Goal: Task Accomplishment & Management: Complete application form

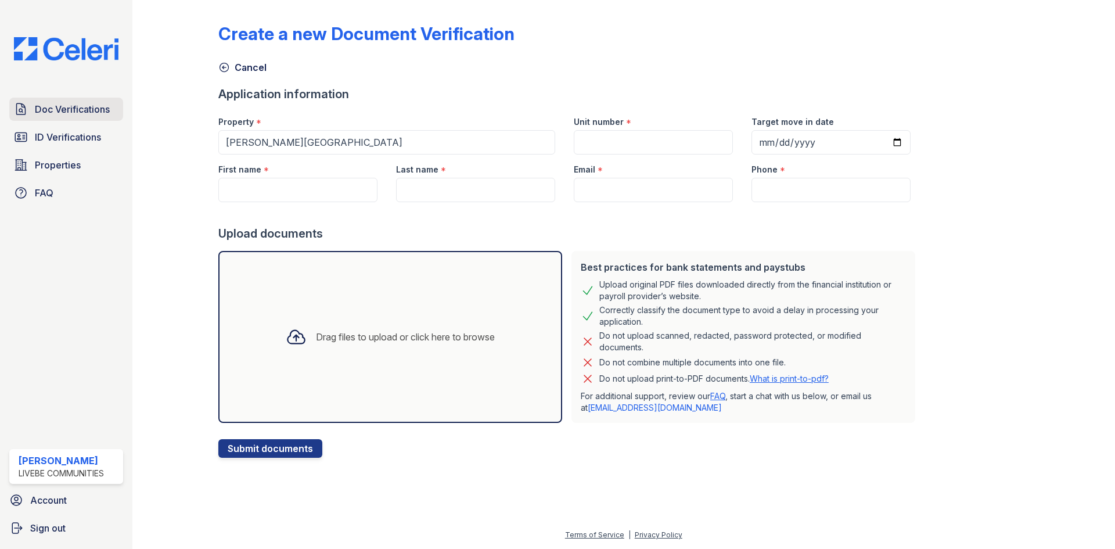
click at [46, 116] on span "Doc Verifications" at bounding box center [72, 109] width 75 height 14
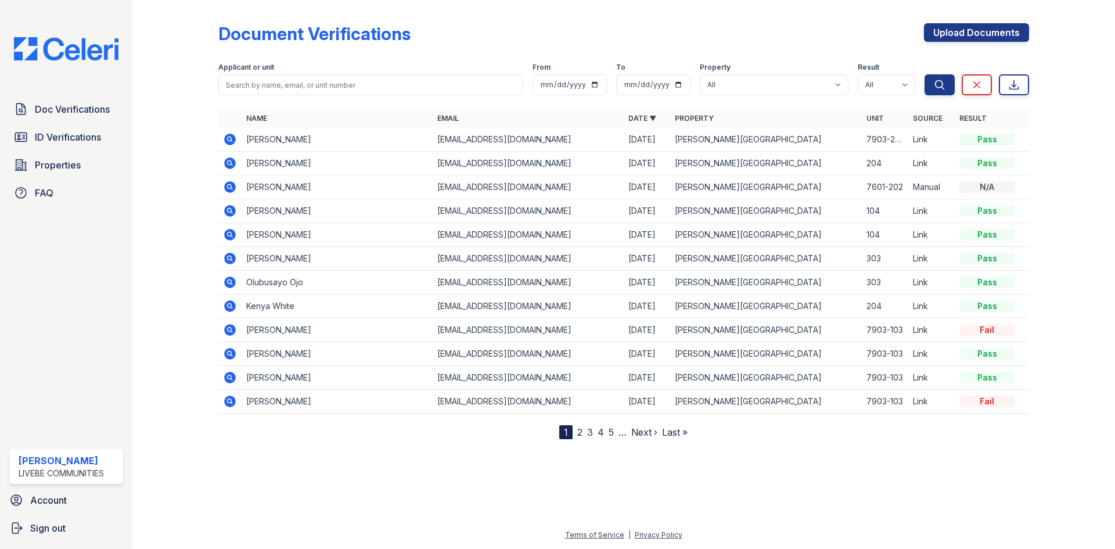
click at [231, 139] on icon at bounding box center [230, 139] width 14 height 14
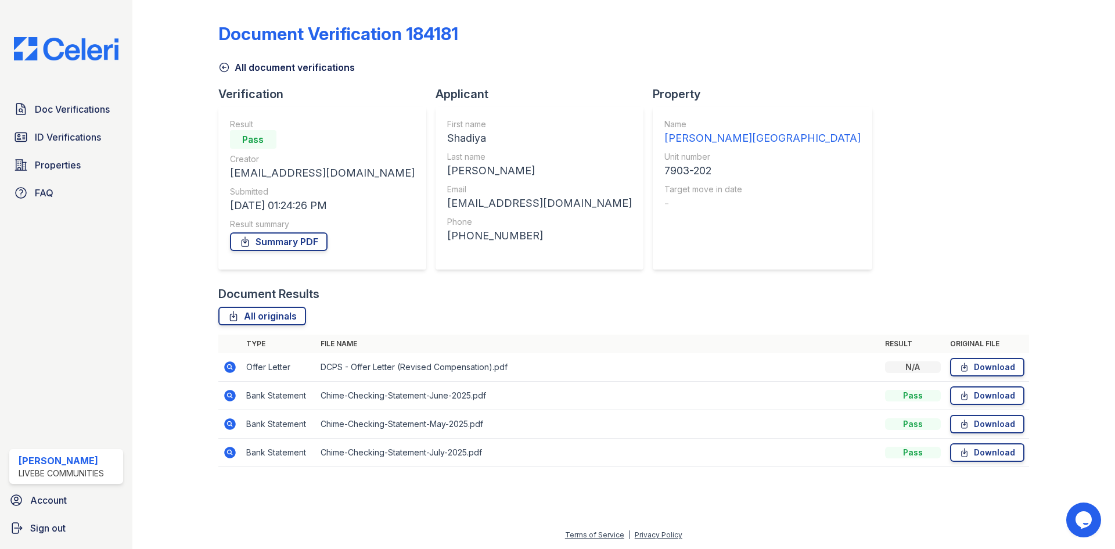
click at [231, 369] on icon at bounding box center [230, 367] width 14 height 14
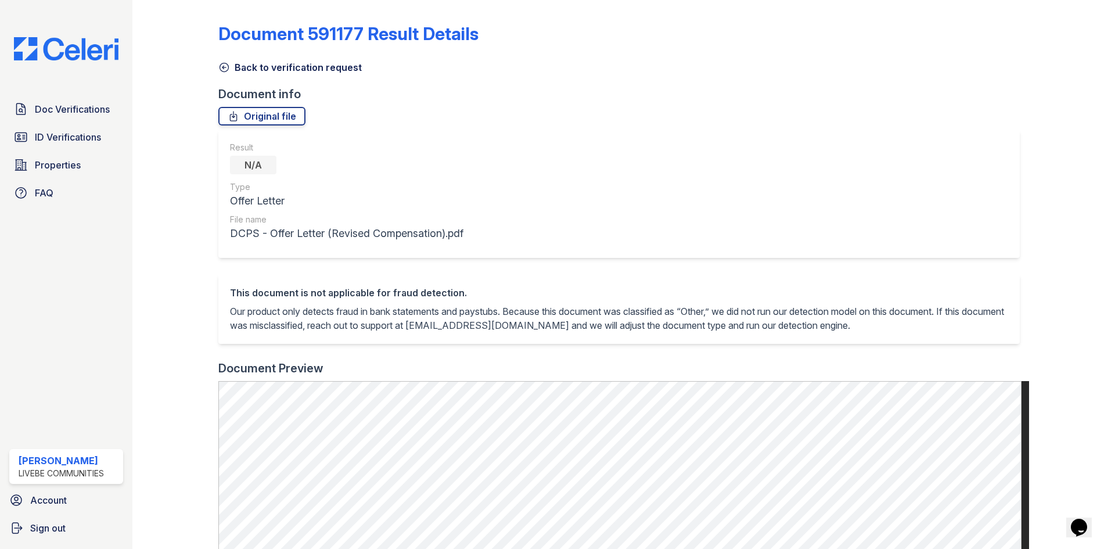
click at [225, 66] on icon at bounding box center [224, 68] width 12 height 12
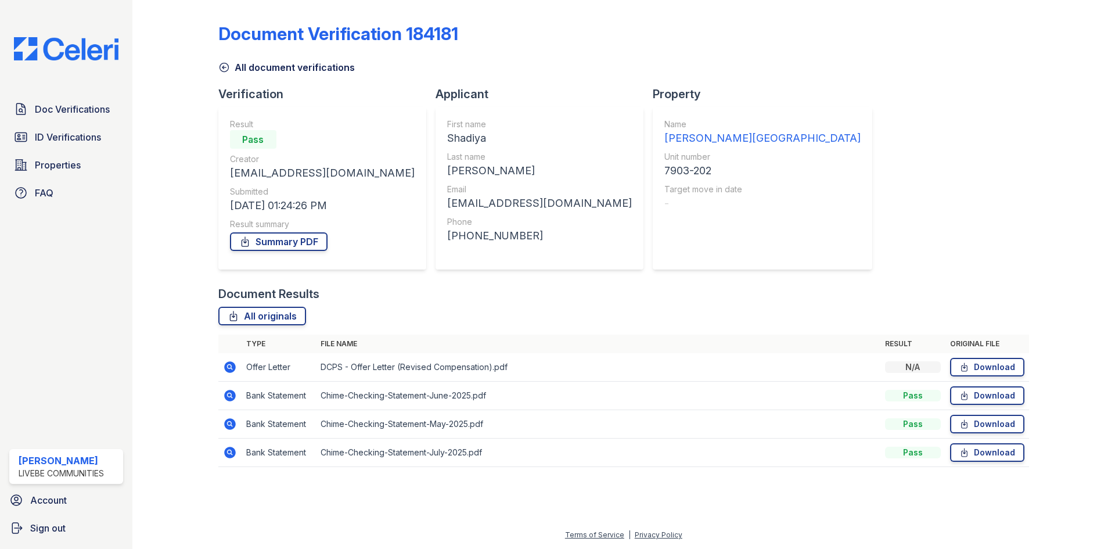
click at [227, 364] on icon at bounding box center [230, 367] width 12 height 12
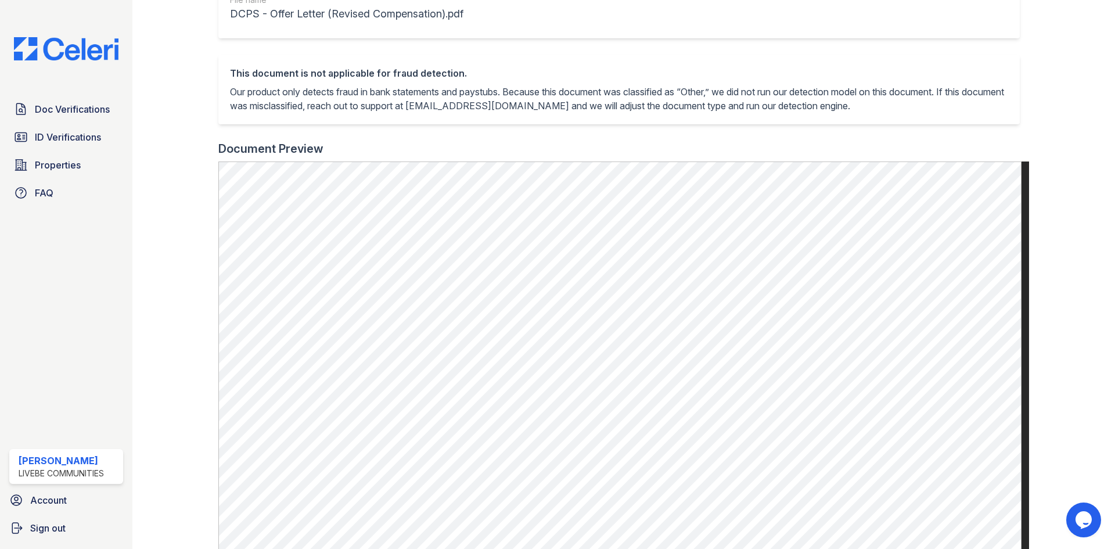
scroll to position [58, 0]
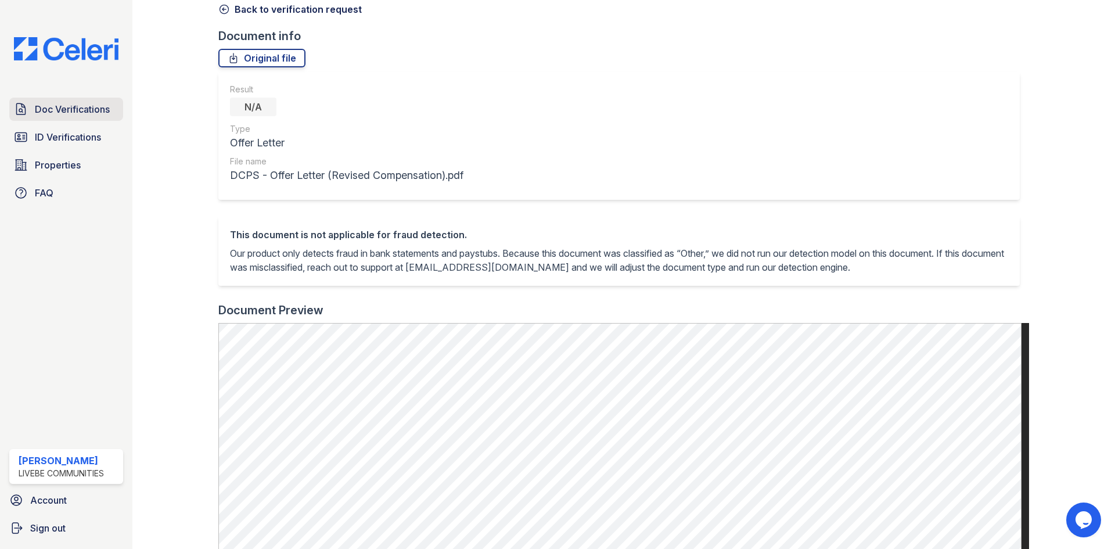
click at [70, 113] on span "Doc Verifications" at bounding box center [72, 109] width 75 height 14
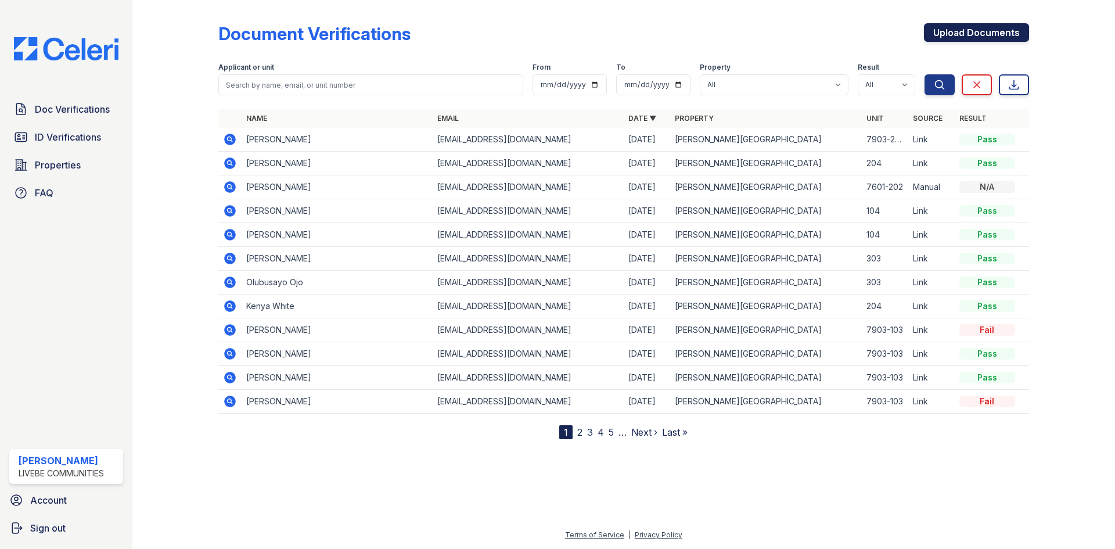
click at [971, 35] on link "Upload Documents" at bounding box center [976, 32] width 105 height 19
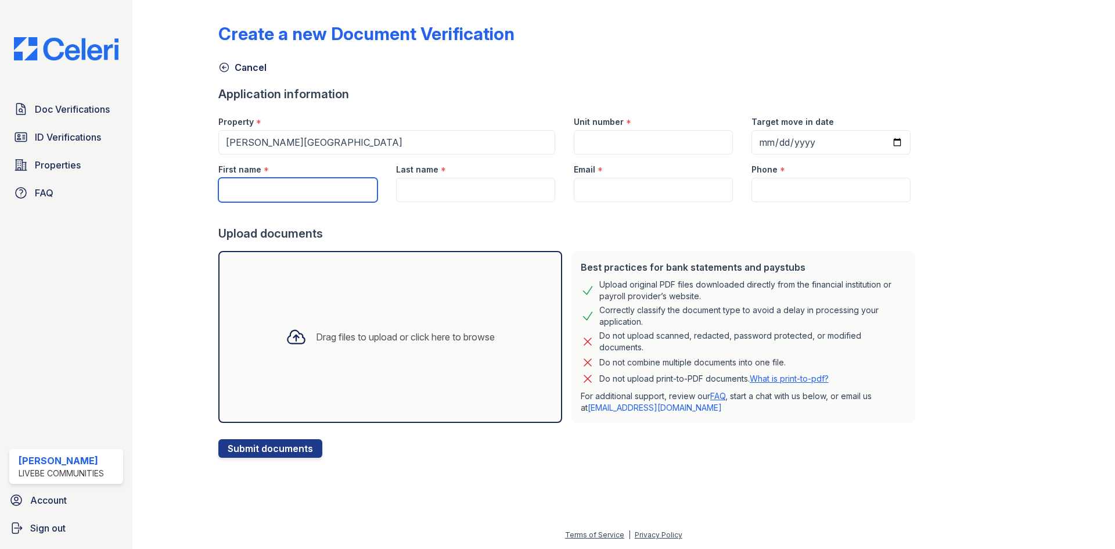
click at [296, 195] on input "First name" at bounding box center [297, 190] width 159 height 24
type input "Olubusayo"
type input "Ojo"
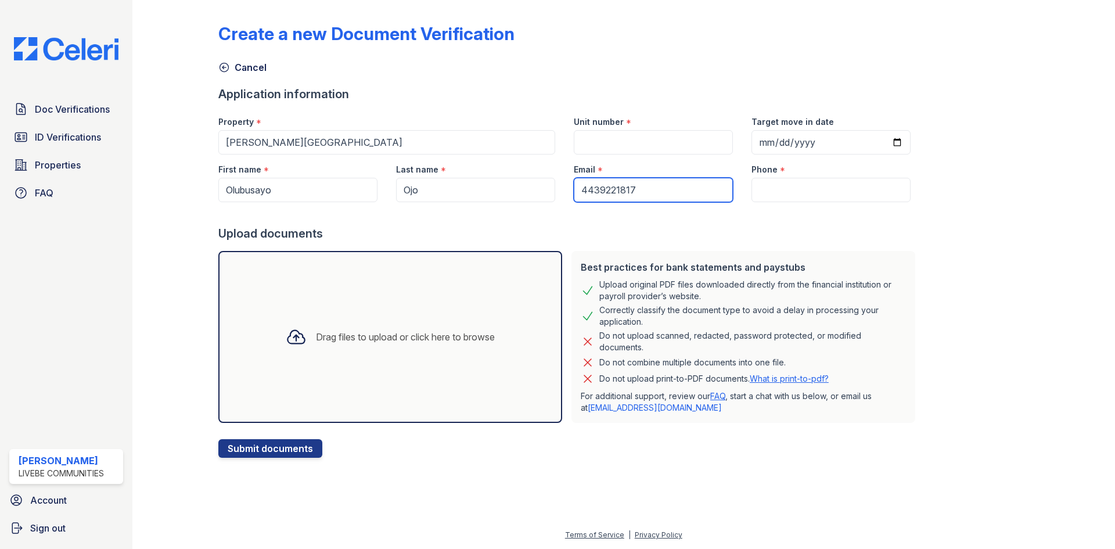
type input "4439221817"
click at [840, 188] on input "Phone" at bounding box center [831, 190] width 159 height 24
paste input "olubusayo2001@yahoo.com"
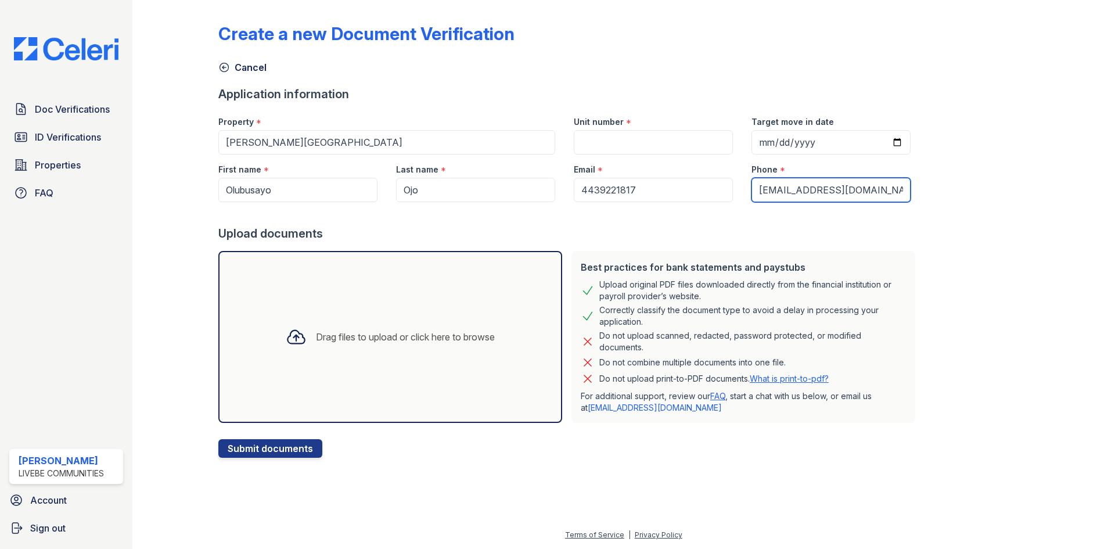
type input "olubusayo2001@yahoo.com"
click at [658, 190] on input "4439221817" at bounding box center [653, 190] width 159 height 24
click at [657, 192] on input "4439221817" at bounding box center [653, 190] width 159 height 24
click at [766, 189] on input "olubusayo2001@yahoo.com" at bounding box center [831, 190] width 159 height 24
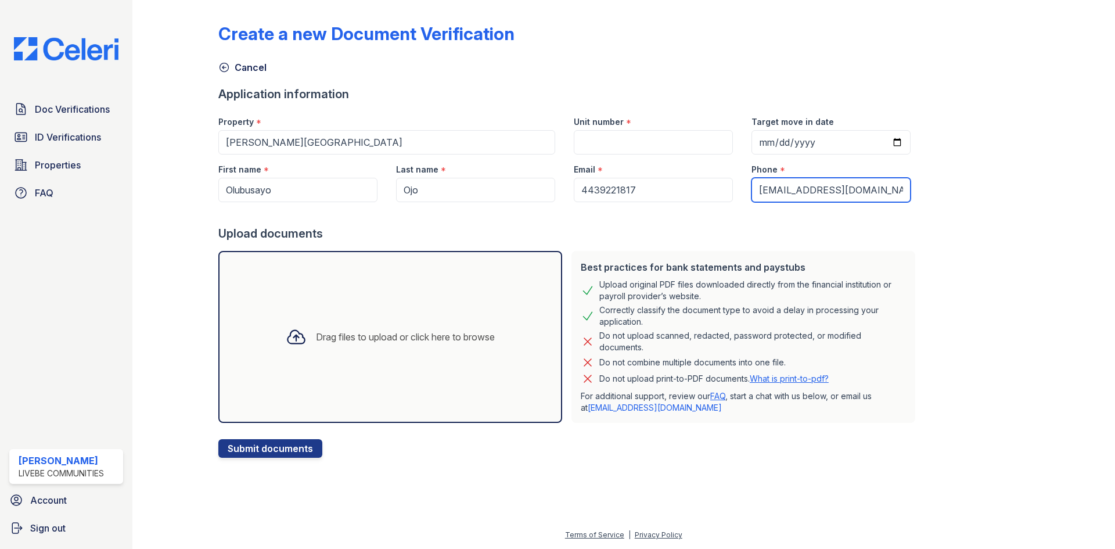
click at [766, 189] on input "olubusayo2001@yahoo.com" at bounding box center [831, 190] width 159 height 24
click at [632, 190] on input "4439221817" at bounding box center [653, 190] width 159 height 24
click at [752, 192] on input "olubusayo2001@yahoo.com" at bounding box center [831, 190] width 159 height 24
click at [757, 193] on input "olubusayo2001@yahoo.com" at bounding box center [831, 190] width 159 height 24
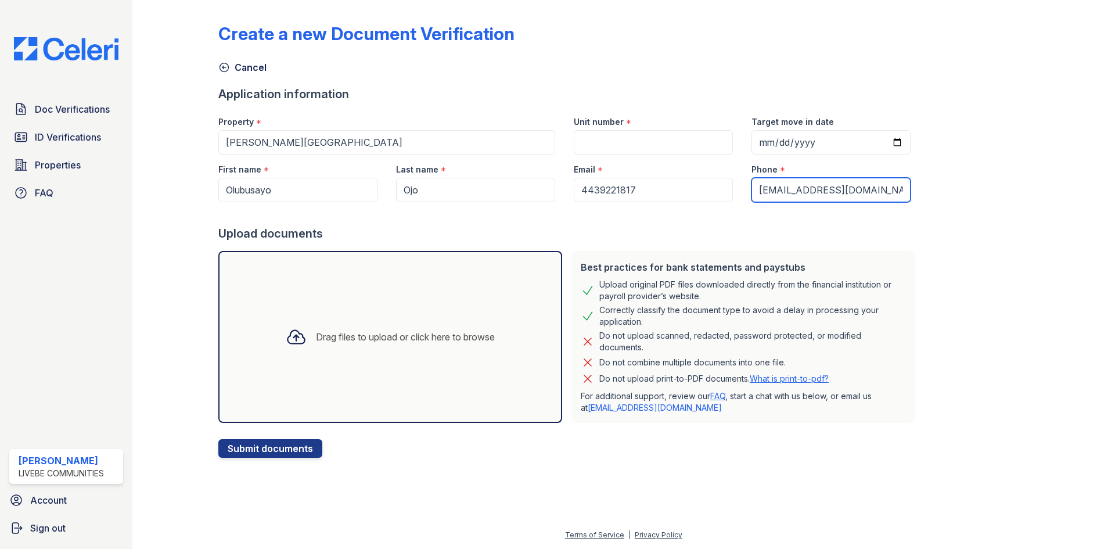
click at [757, 193] on input "olubusayo2001@yahoo.com" at bounding box center [831, 190] width 159 height 24
type input "4439221817"
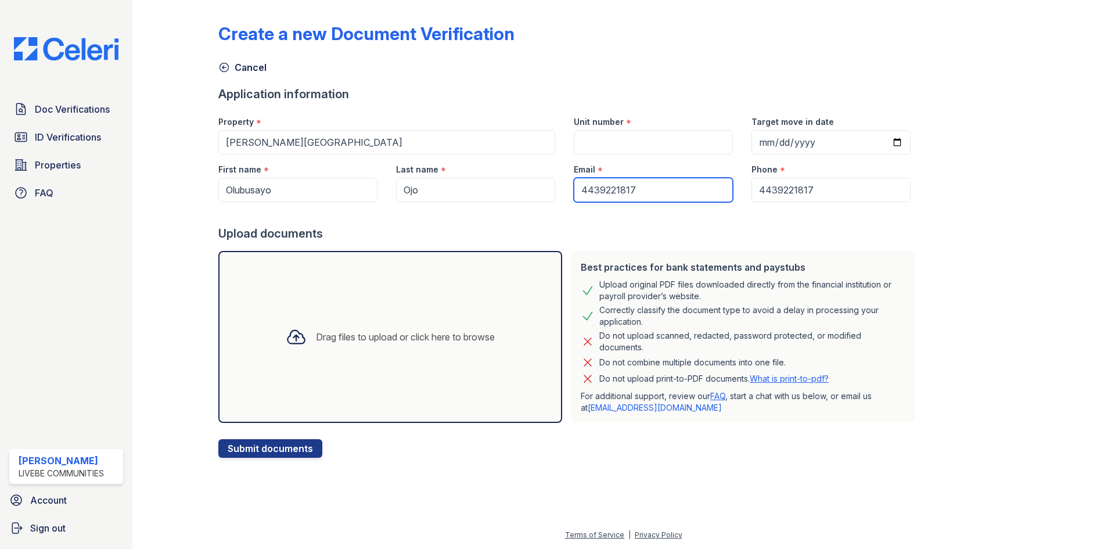
click at [608, 179] on input "4439221817" at bounding box center [653, 190] width 159 height 24
click at [608, 188] on input "4439221817" at bounding box center [653, 190] width 159 height 24
click at [629, 188] on input "4439221817" at bounding box center [653, 190] width 159 height 24
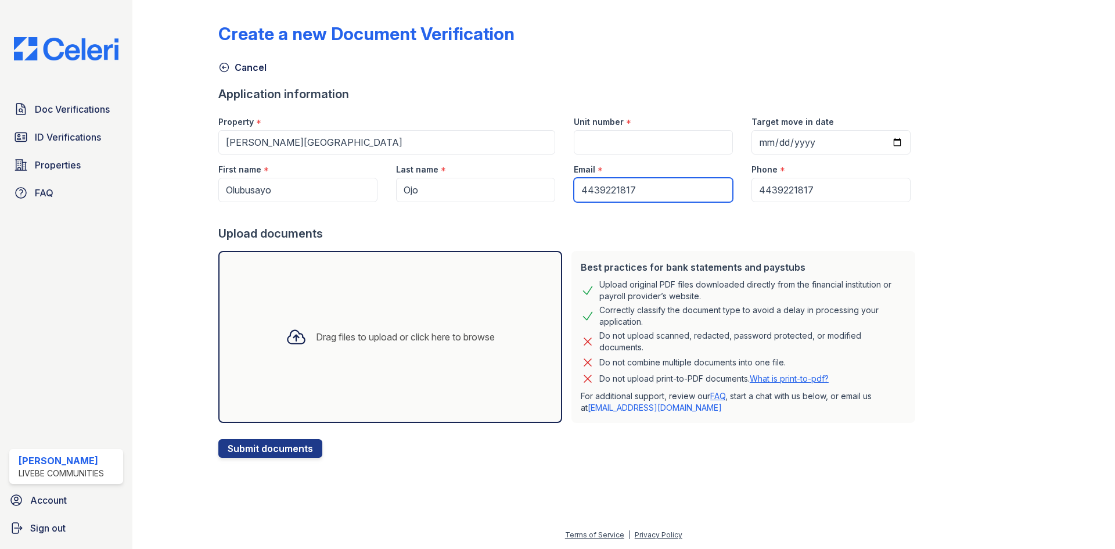
click at [629, 188] on input "4439221817" at bounding box center [653, 190] width 159 height 24
paste input "olubusayo2001@yahoo.com"
type input "olubusayo2001@yahoo.com"
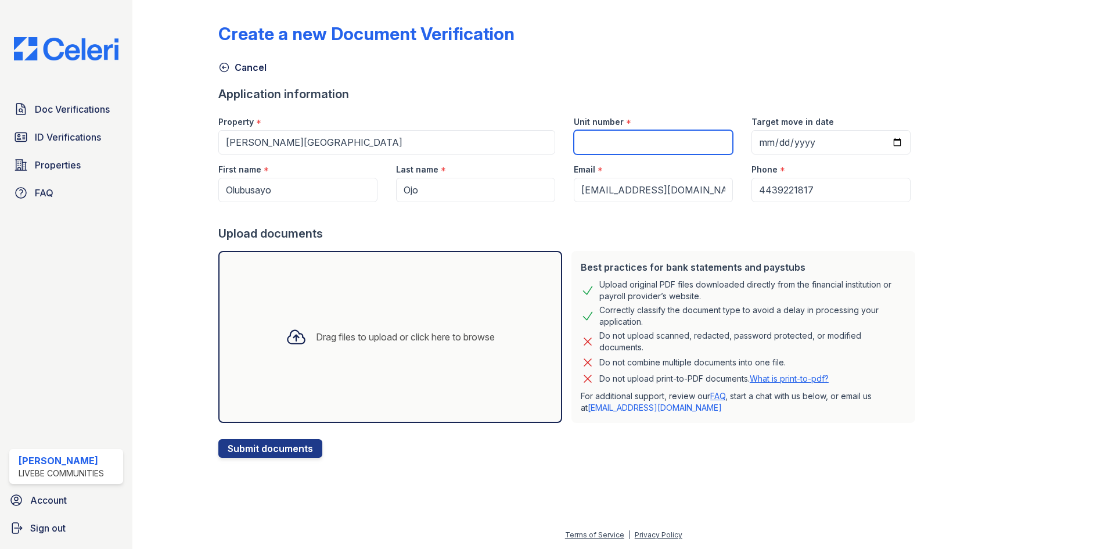
click at [606, 147] on input "Unit number" at bounding box center [653, 142] width 159 height 24
type input "7911-303"
click at [218, 439] on button "Submit documents" at bounding box center [270, 448] width 104 height 19
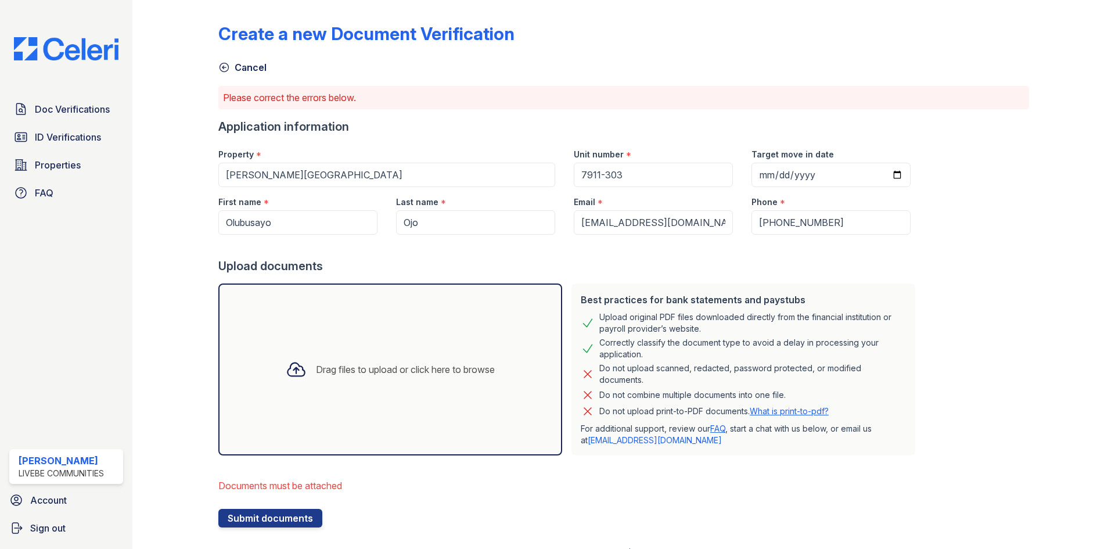
click at [428, 329] on div "Drag files to upload or click here to browse" at bounding box center [390, 369] width 344 height 172
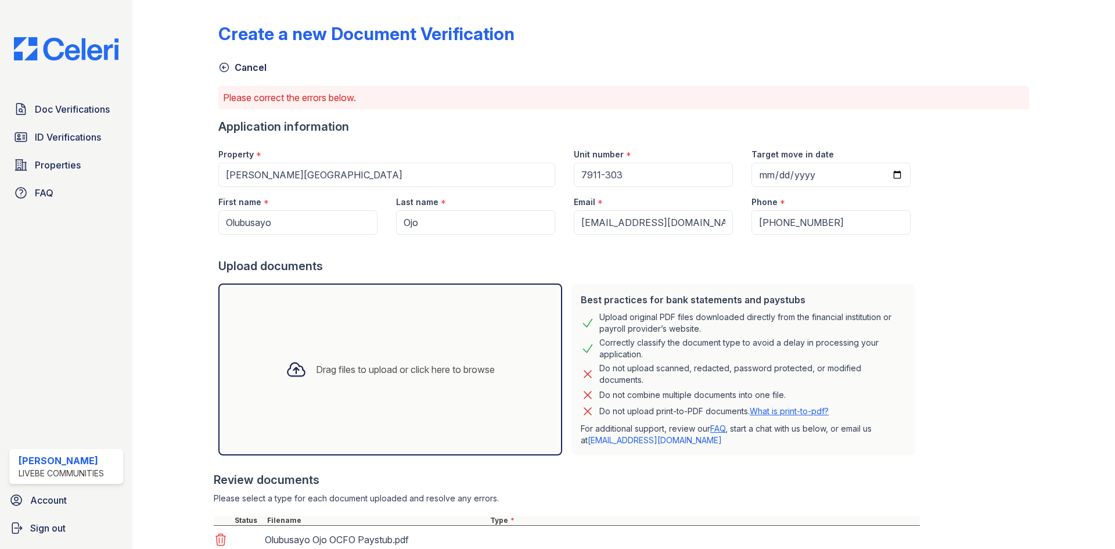
click at [449, 393] on div "Drag files to upload or click here to browse" at bounding box center [390, 369] width 344 height 172
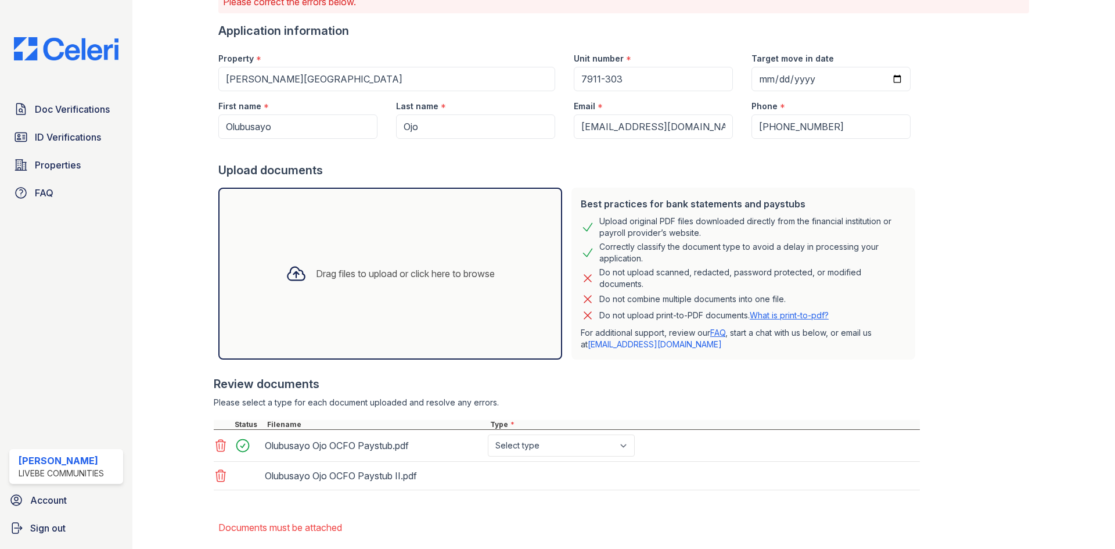
scroll to position [156, 0]
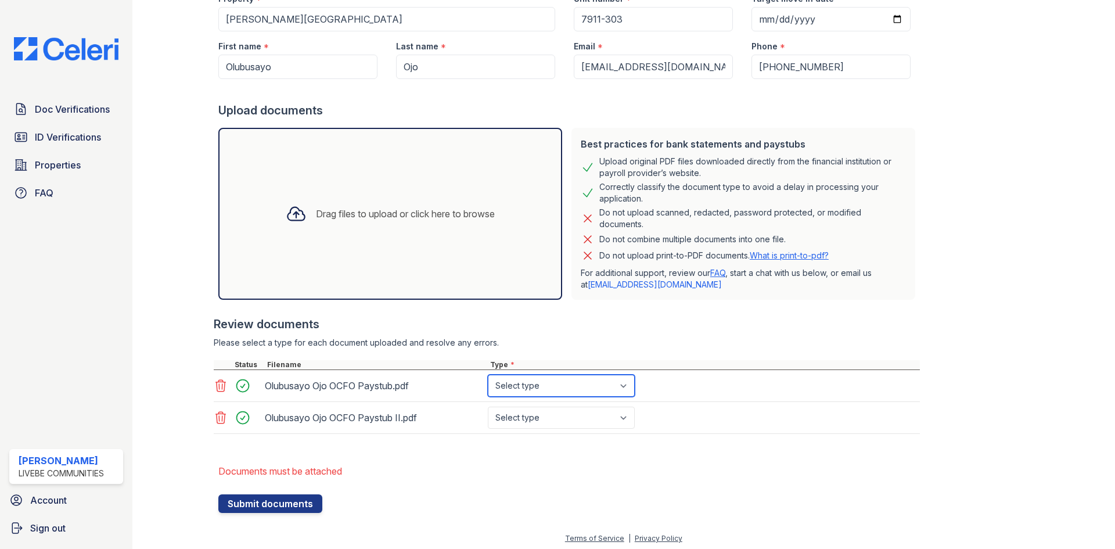
click at [556, 379] on select "Select type Paystub Bank Statement Offer Letter Tax Documents Benefit Award Let…" at bounding box center [561, 386] width 147 height 22
select select "paystub"
click at [488, 375] on select "Select type Paystub Bank Statement Offer Letter Tax Documents Benefit Award Let…" at bounding box center [561, 386] width 147 height 22
click at [544, 417] on select "Select type Paystub Bank Statement Offer Letter Tax Documents Benefit Award Let…" at bounding box center [561, 418] width 147 height 22
select select "paystub"
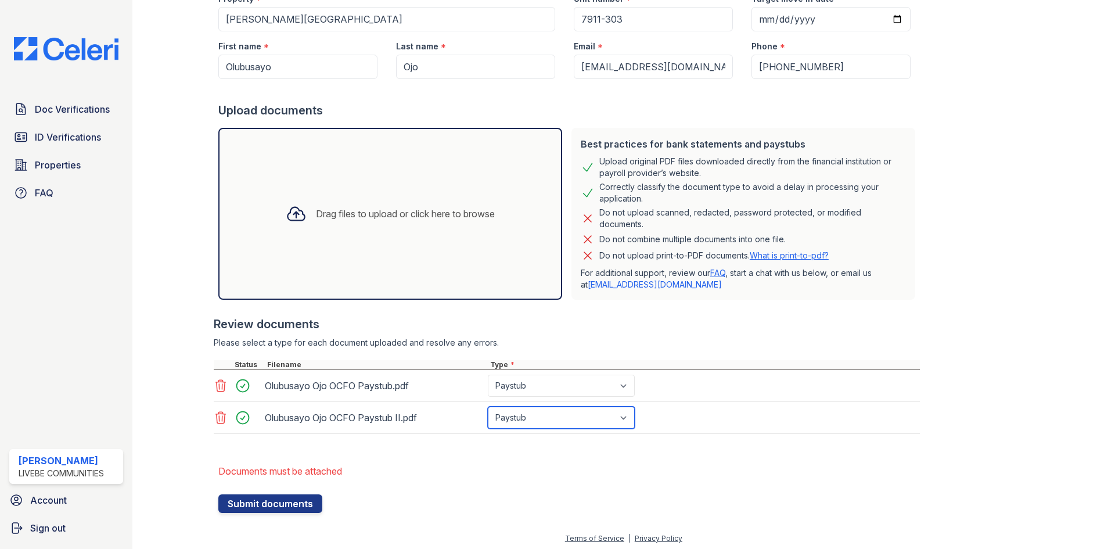
click at [488, 407] on select "Select type Paystub Bank Statement Offer Letter Tax Documents Benefit Award Let…" at bounding box center [561, 418] width 147 height 22
click at [289, 507] on button "Submit documents" at bounding box center [270, 503] width 104 height 19
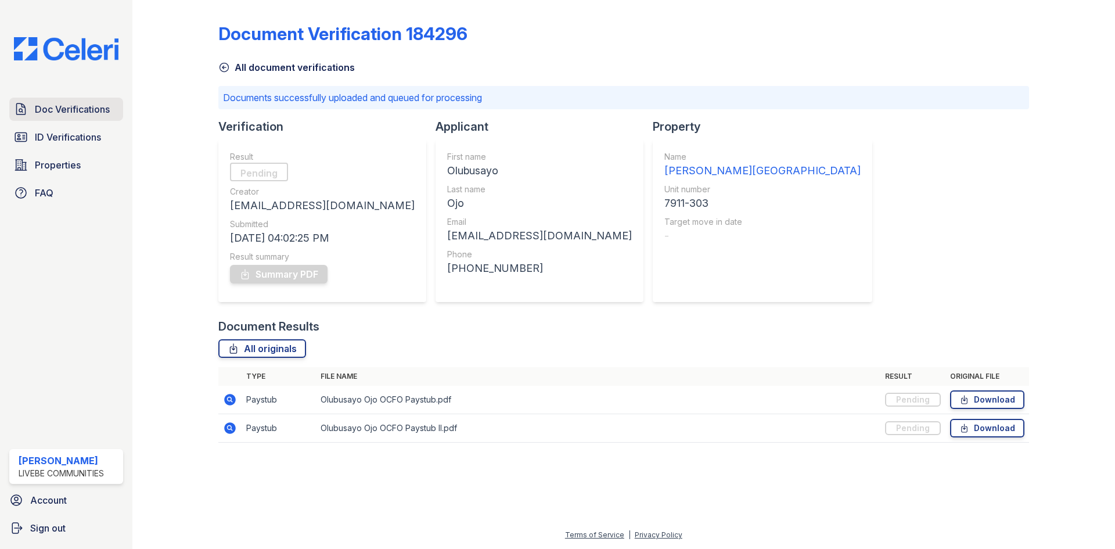
click at [53, 107] on span "Doc Verifications" at bounding box center [72, 109] width 75 height 14
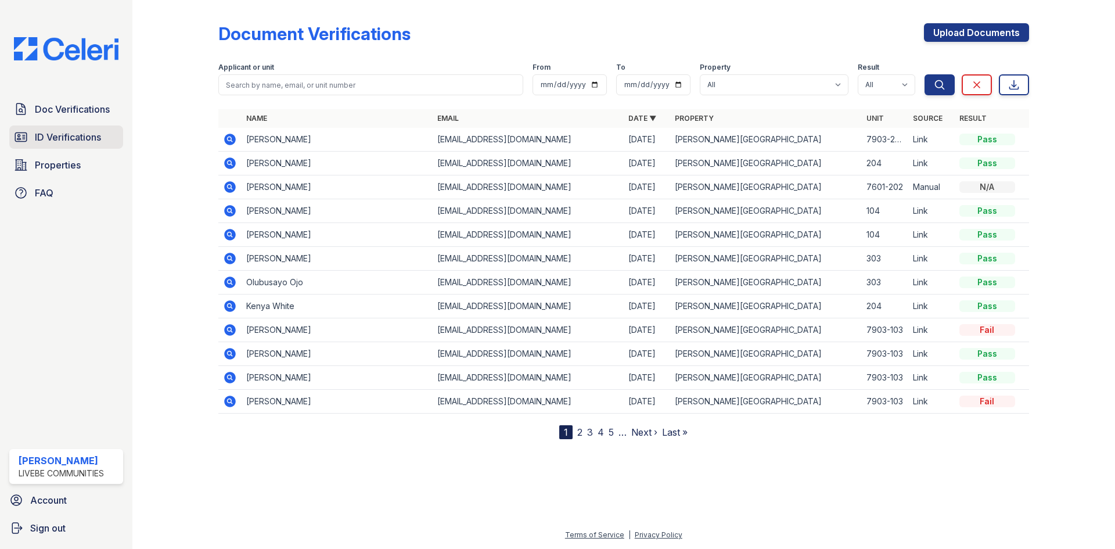
click at [49, 137] on span "ID Verifications" at bounding box center [68, 137] width 66 height 14
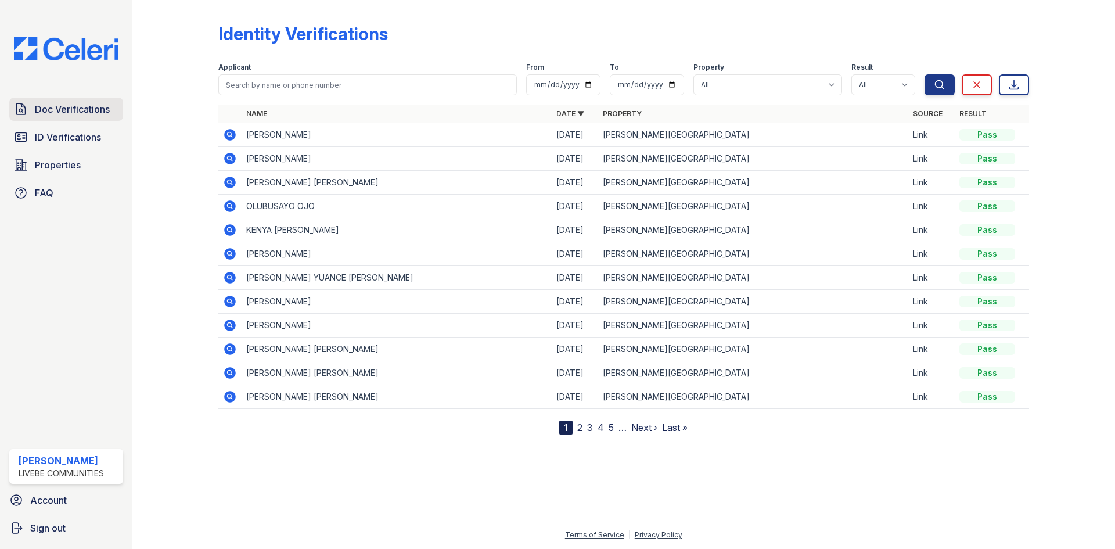
click at [58, 111] on span "Doc Verifications" at bounding box center [72, 109] width 75 height 14
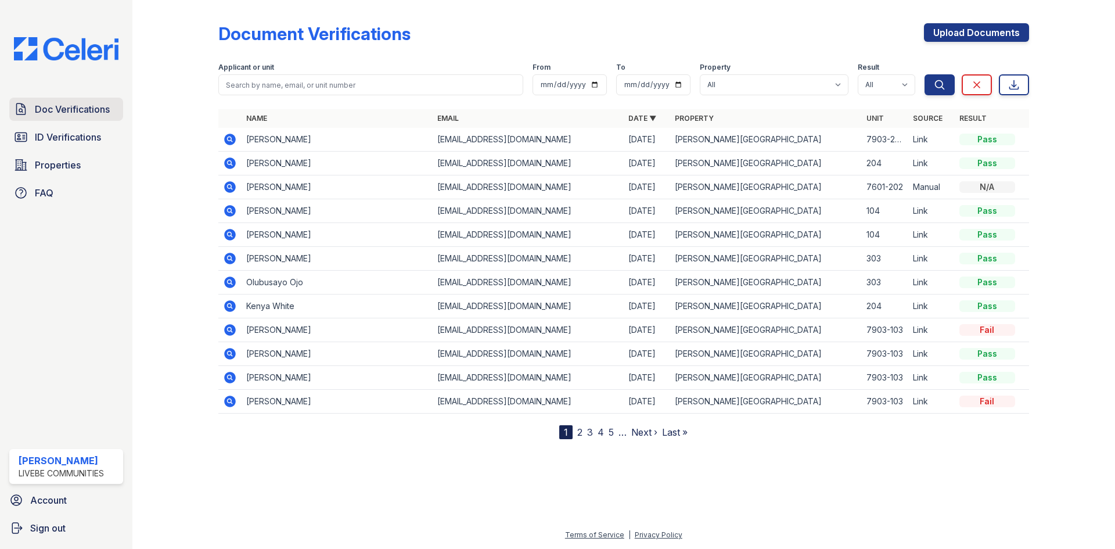
click at [46, 107] on span "Doc Verifications" at bounding box center [72, 109] width 75 height 14
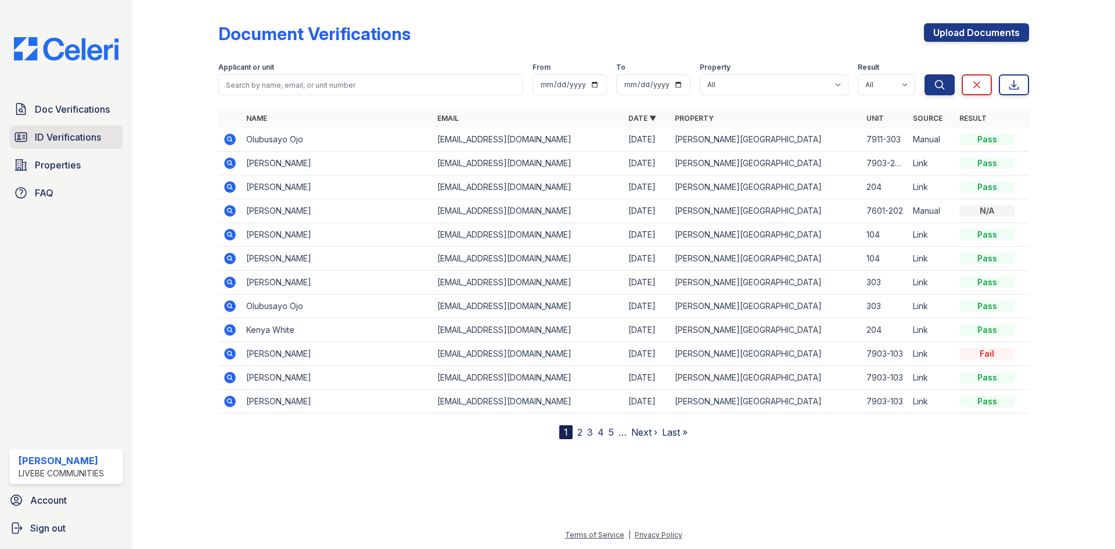
click at [77, 135] on span "ID Verifications" at bounding box center [68, 137] width 66 height 14
